Goal: Information Seeking & Learning: Learn about a topic

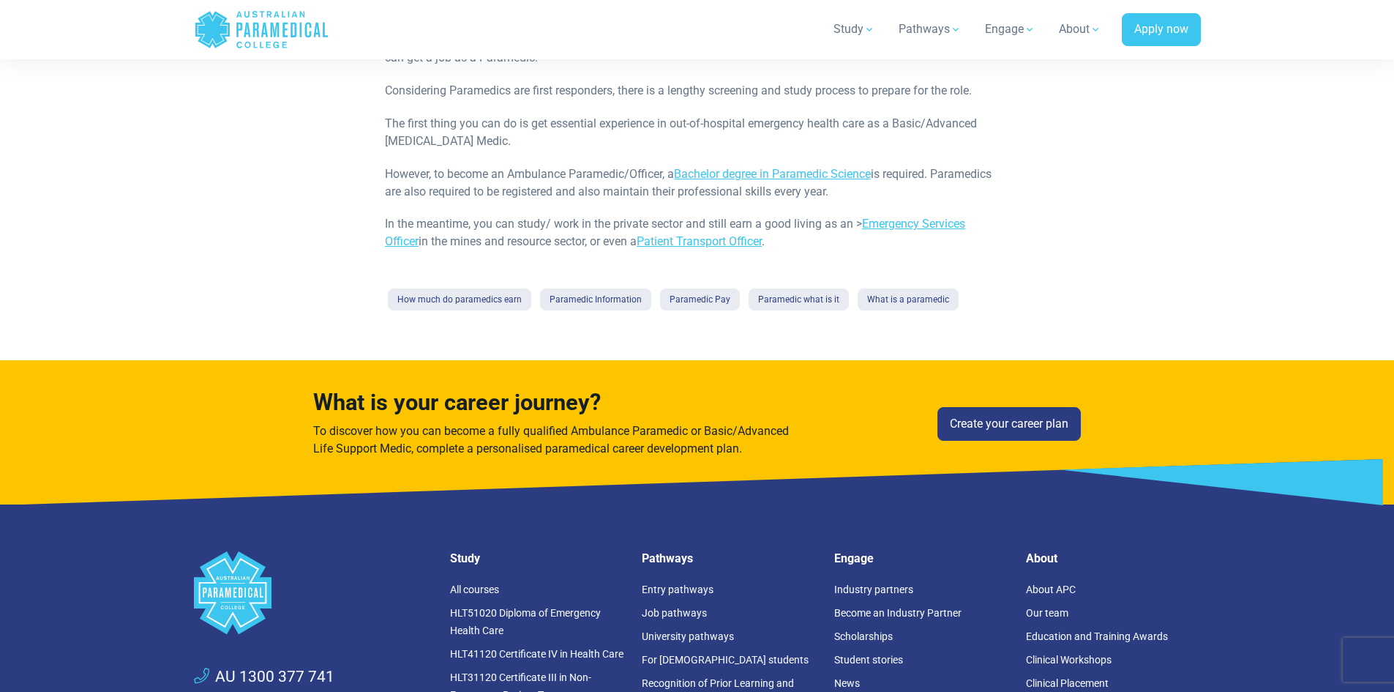
scroll to position [962, 0]
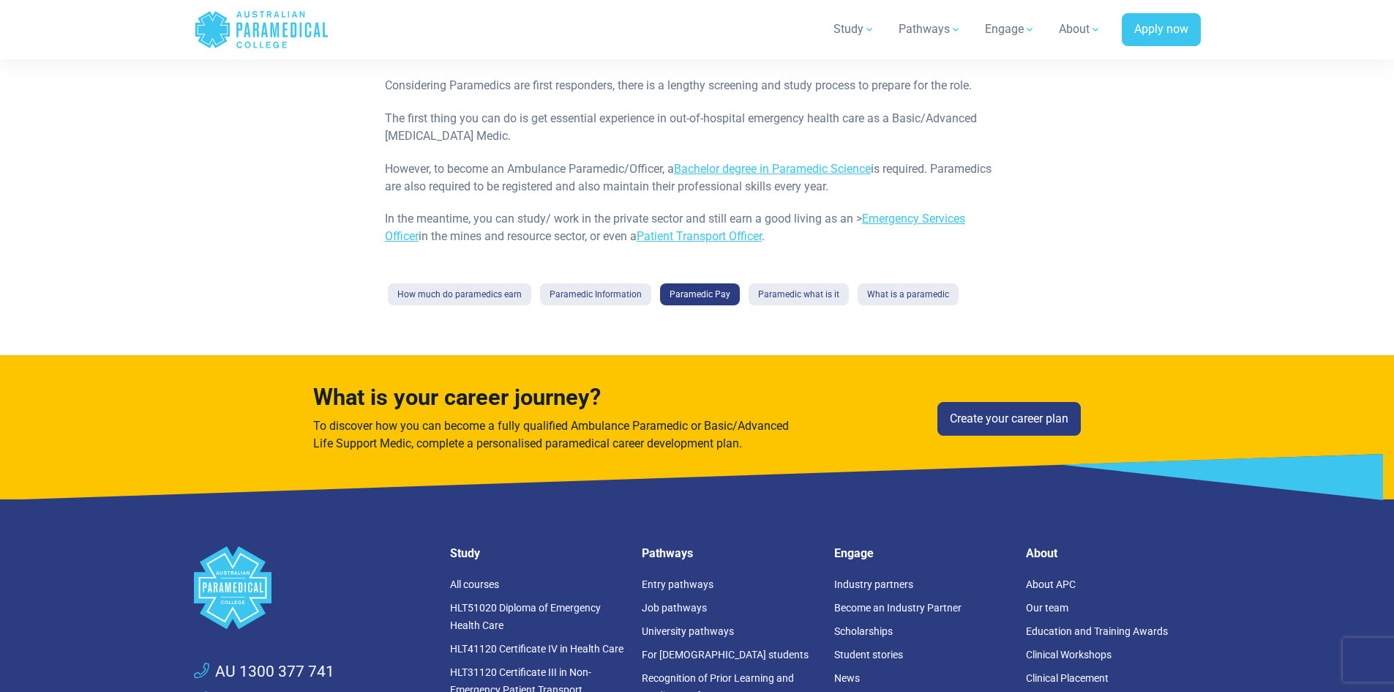
click at [684, 295] on link "Paramedic Pay" at bounding box center [700, 294] width 80 height 22
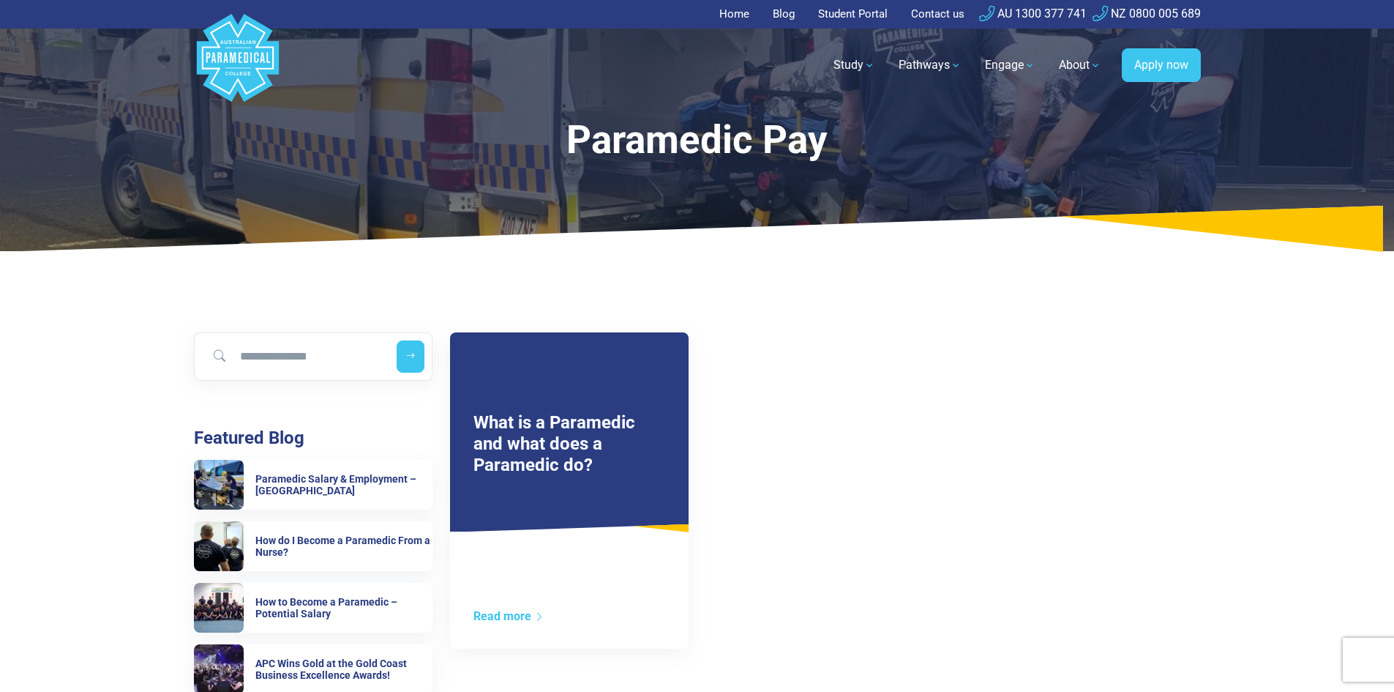
click at [692, 157] on div "Paramedic Pay" at bounding box center [697, 140] width 755 height 46
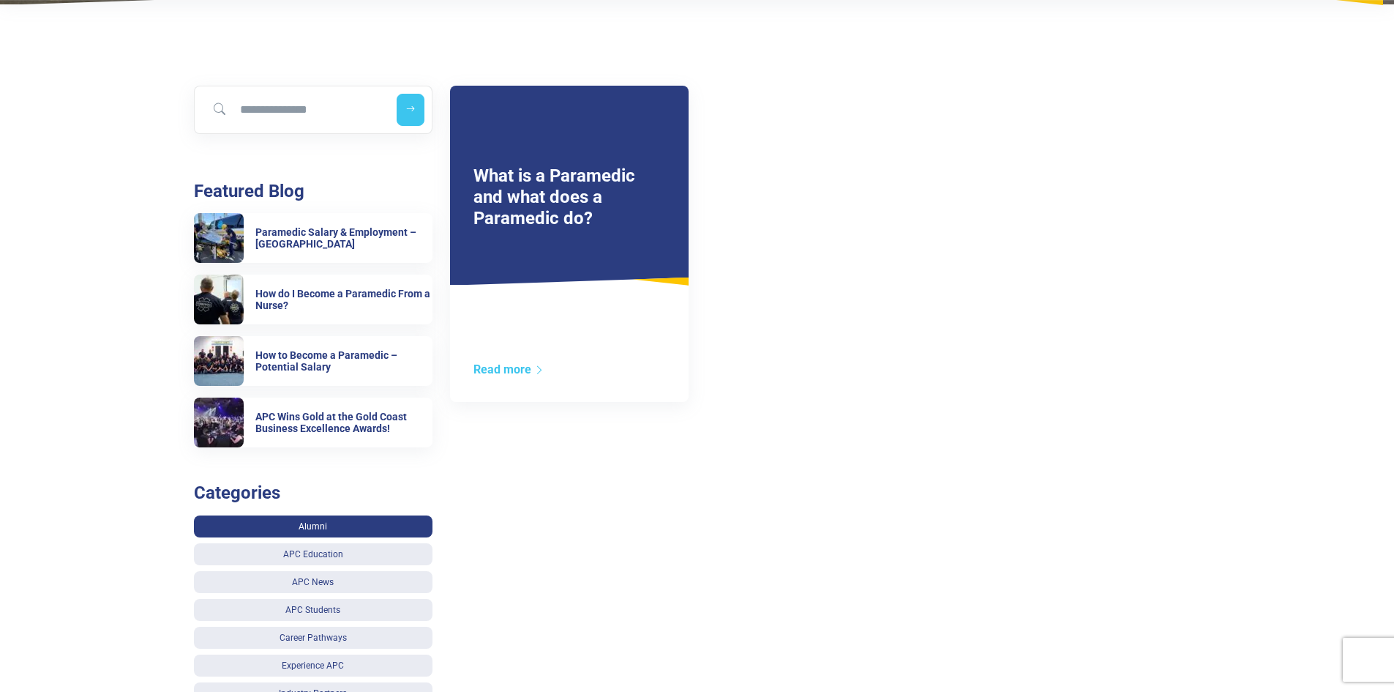
scroll to position [293, 0]
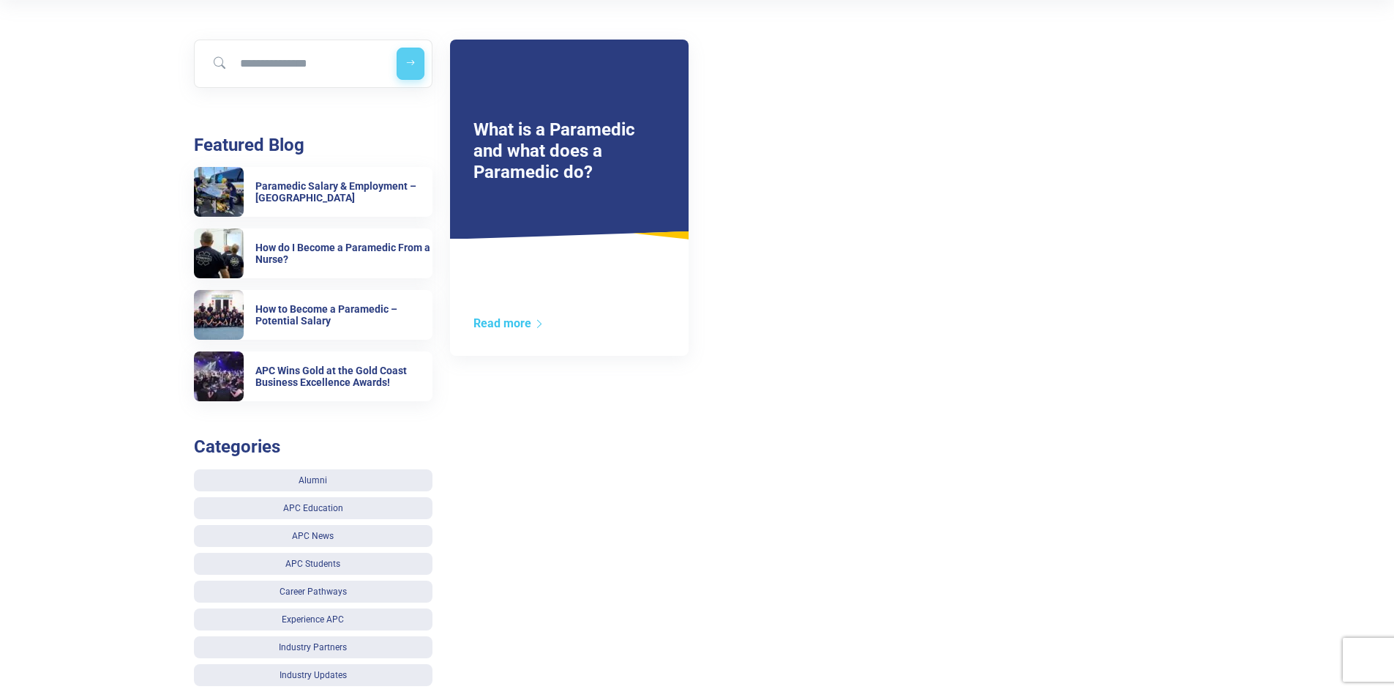
click at [417, 65] on button "submit" at bounding box center [411, 64] width 28 height 32
click at [412, 65] on icon "submit" at bounding box center [410, 64] width 9 height 10
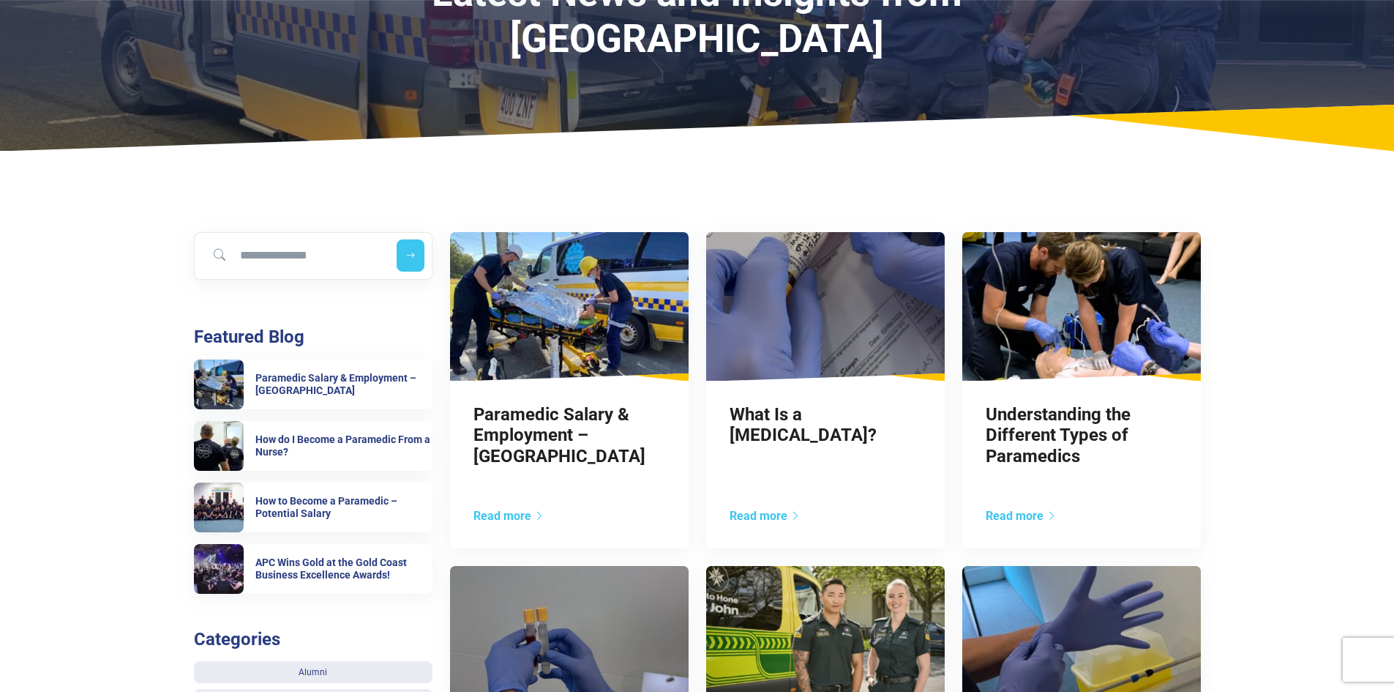
scroll to position [146, 0]
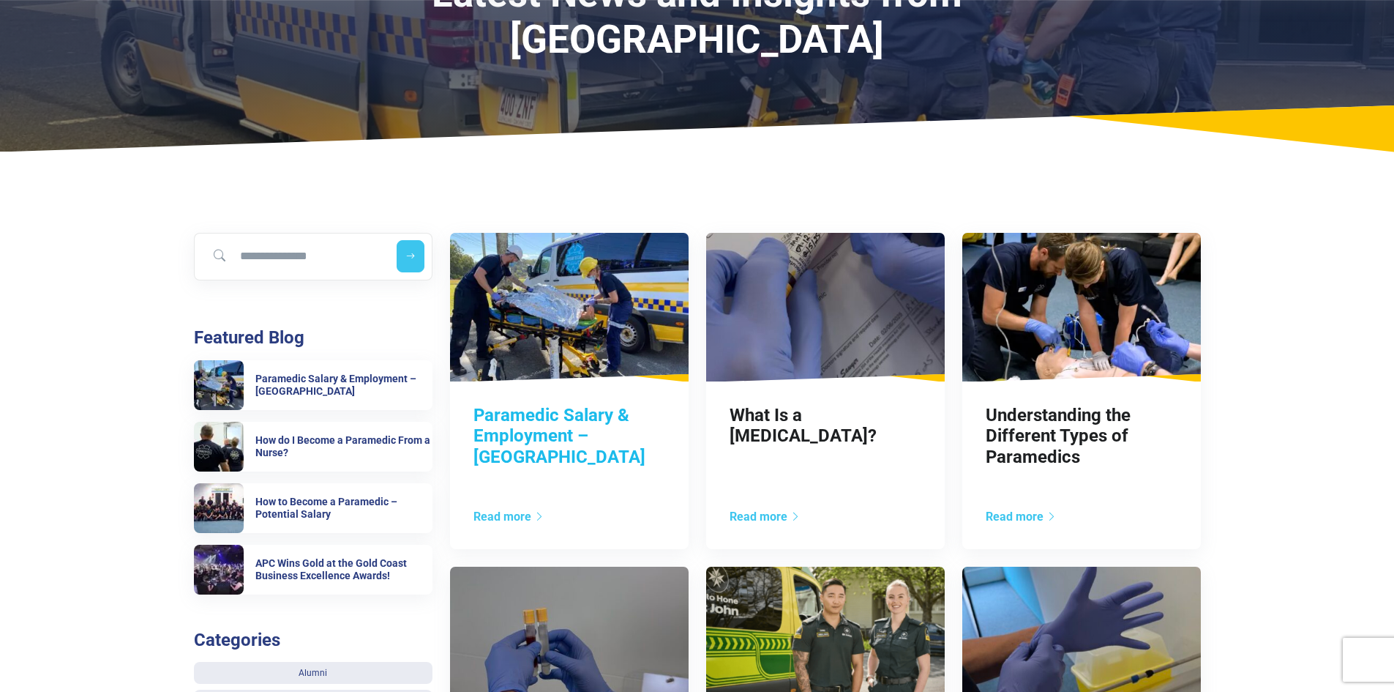
click at [549, 436] on link "Paramedic Salary & Employment – [GEOGRAPHIC_DATA]" at bounding box center [560, 436] width 172 height 63
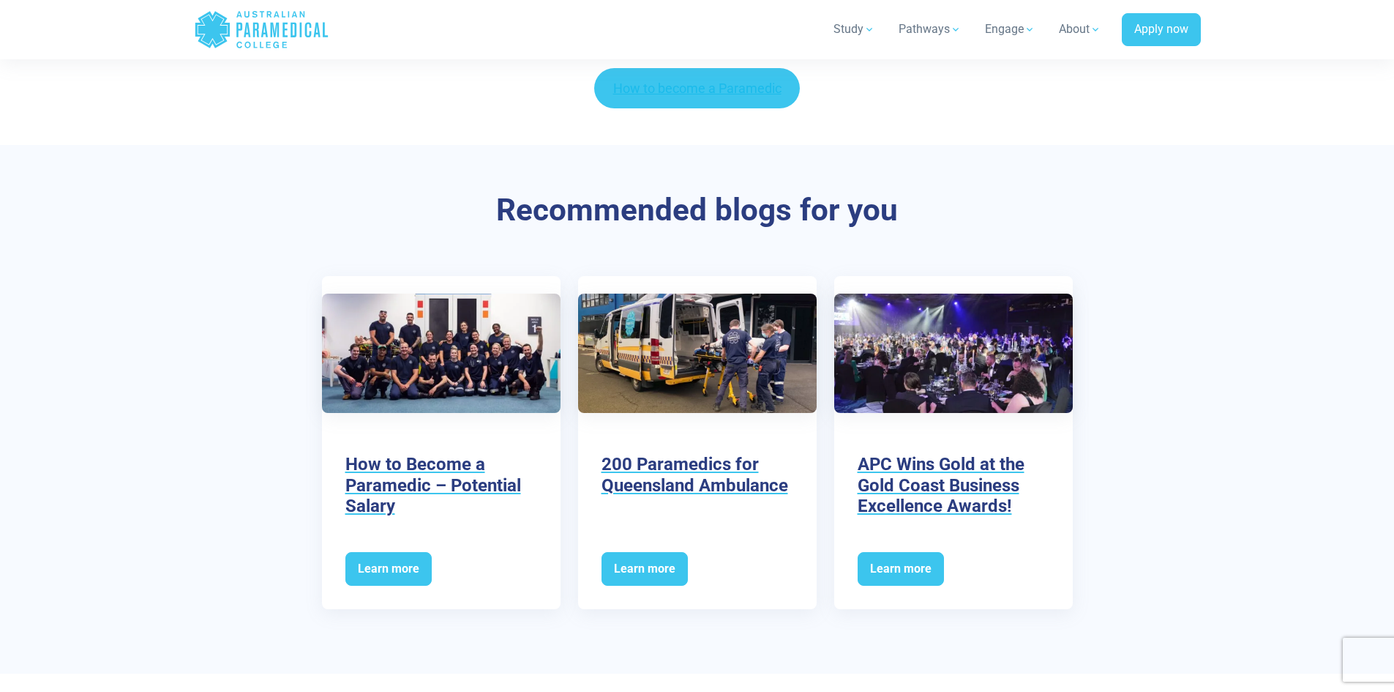
scroll to position [2708, 0]
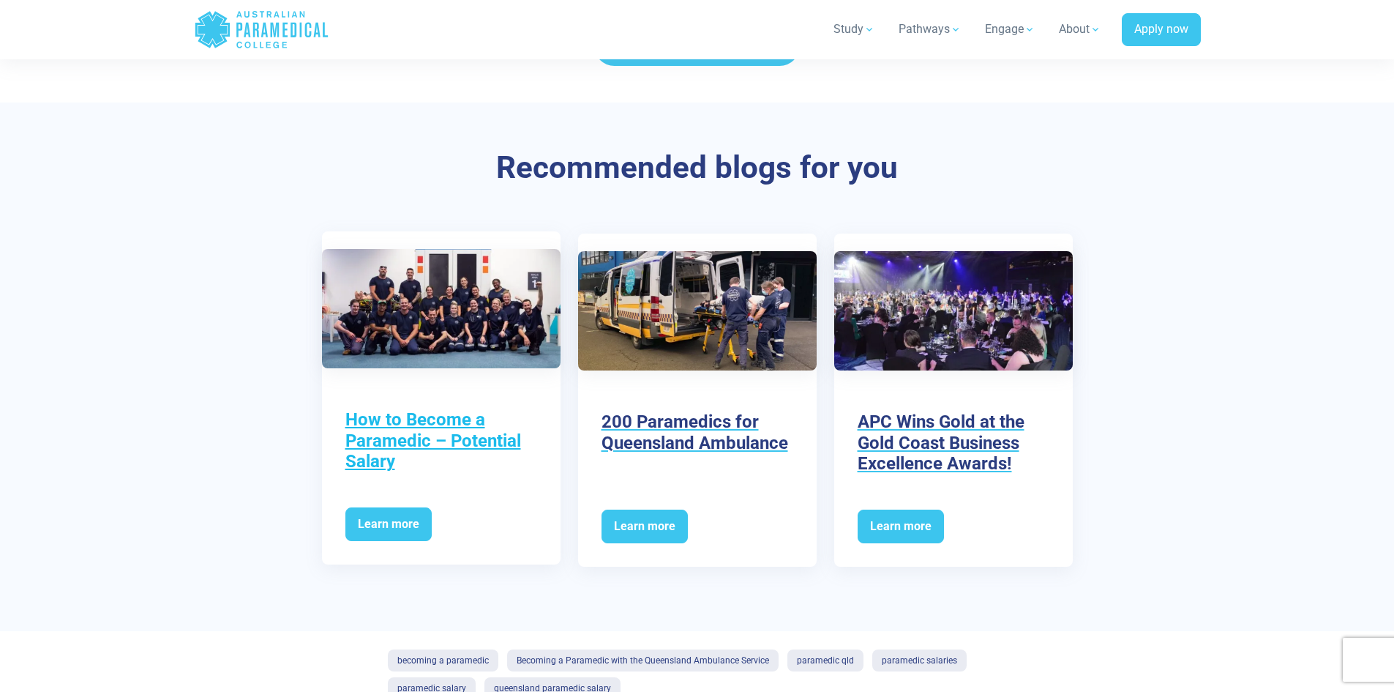
click at [402, 409] on h3 "How to Become a Paramedic – Potential Salary" at bounding box center [441, 440] width 192 height 63
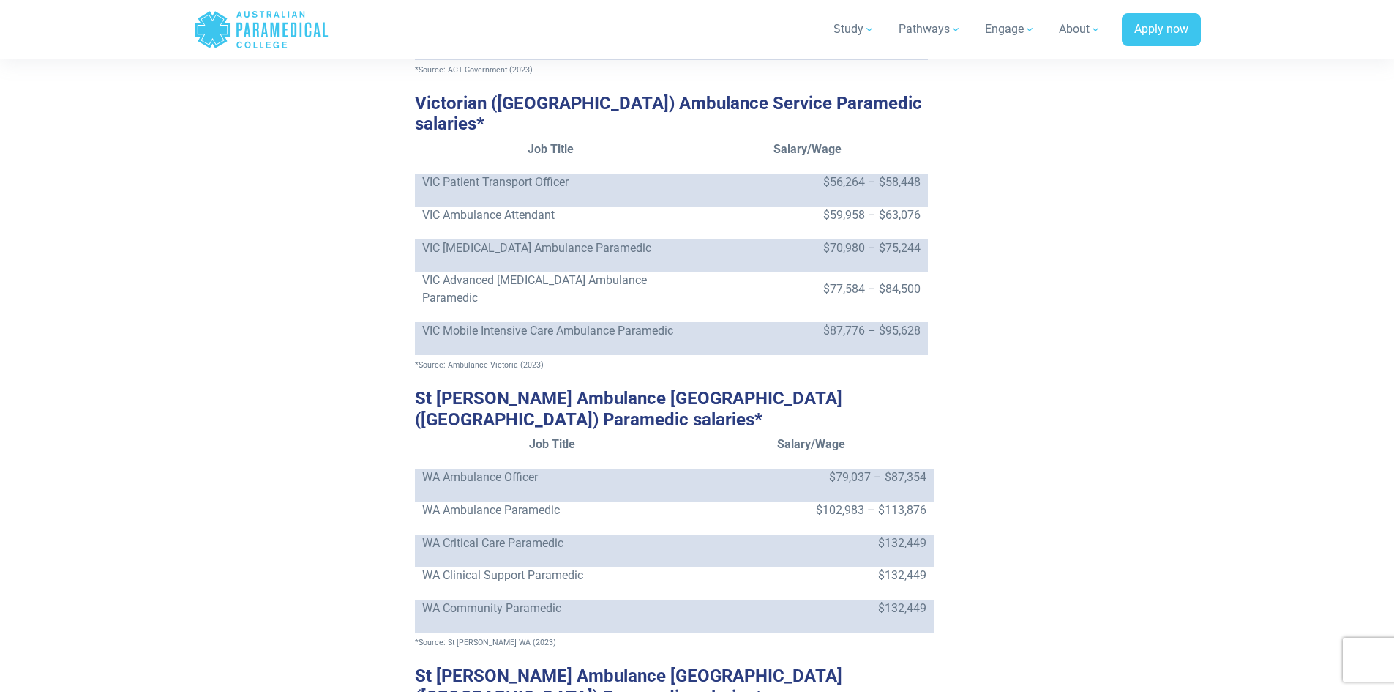
scroll to position [2415, 0]
